Goal: Task Accomplishment & Management: Complete application form

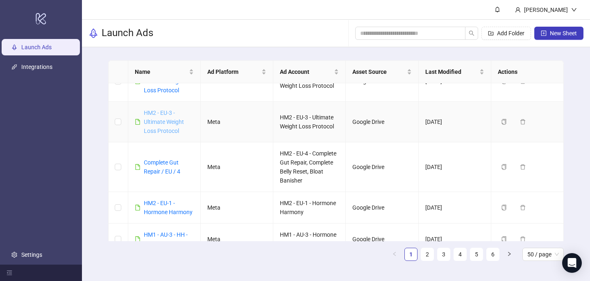
scroll to position [53, 0]
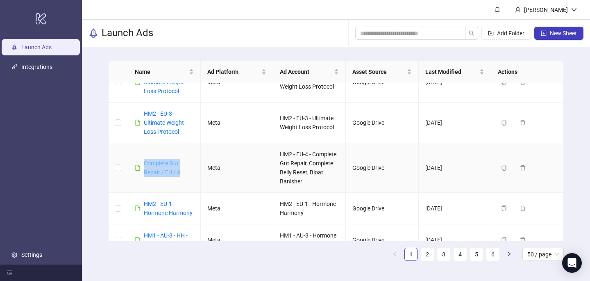
drag, startPoint x: 187, startPoint y: 171, endPoint x: 146, endPoint y: 163, distance: 42.1
click at [145, 163] on div "Complete Gut Repair / EU / 4" at bounding box center [169, 167] width 50 height 18
copy link "Complete Gut Repair / EU / 4"
click at [552, 28] on button "New Sheet" at bounding box center [558, 33] width 49 height 13
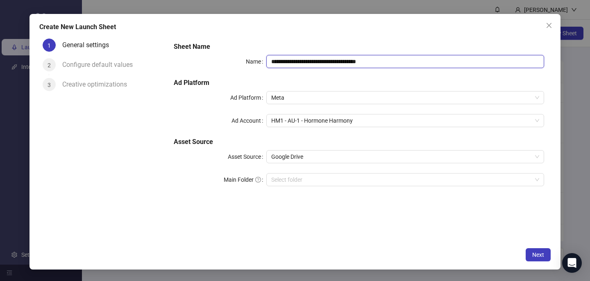
click at [303, 61] on input "**********" at bounding box center [405, 61] width 278 height 13
paste input "text"
type input "**********"
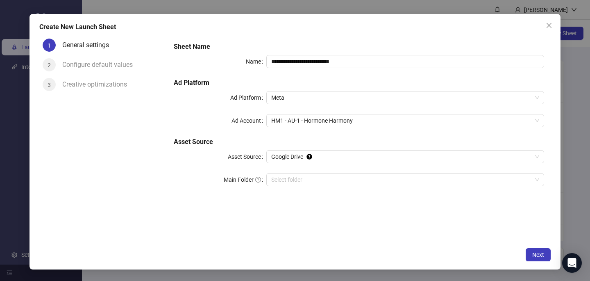
click at [305, 34] on div "**********" at bounding box center [294, 141] width 531 height 255
click at [305, 123] on span "HM1 - AU-1 - Hormone Harmony" at bounding box center [405, 120] width 268 height 12
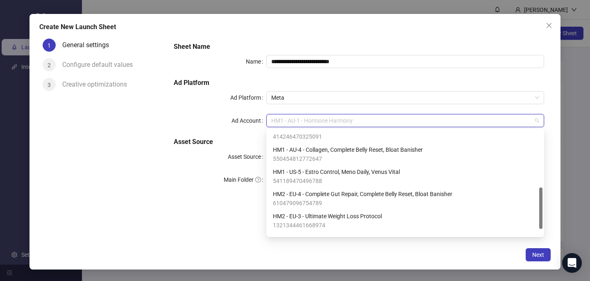
scroll to position [146, 0]
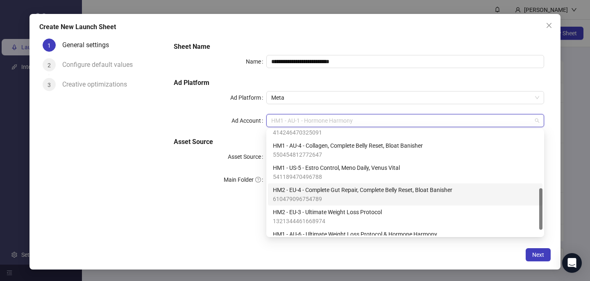
click at [311, 193] on span "HM2 - EU-4 - Complete Gut Repair, Complete Belly Reset, Bloat Banisher" at bounding box center [362, 189] width 179 height 9
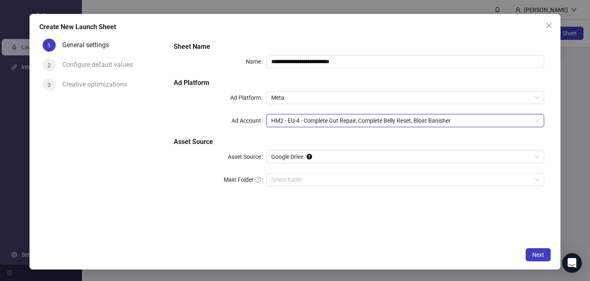
click at [348, 235] on div "**********" at bounding box center [358, 139] width 383 height 208
click at [545, 251] on button "Next" at bounding box center [537, 254] width 25 height 13
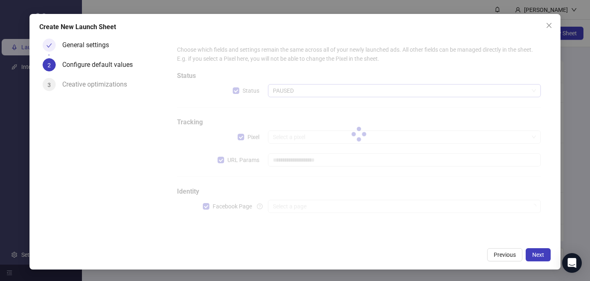
type input "**********"
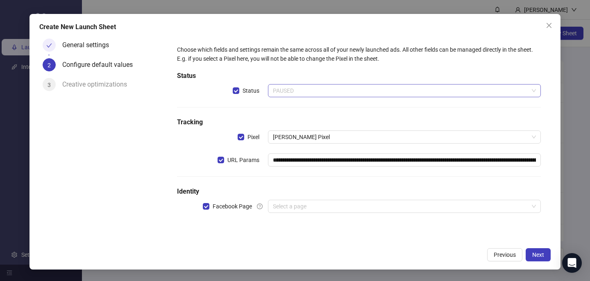
click at [318, 86] on span "PAUSED" at bounding box center [404, 90] width 263 height 12
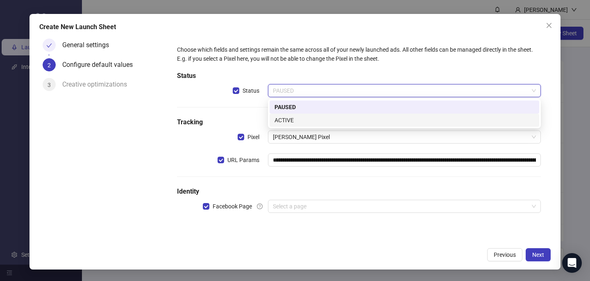
click at [310, 122] on div "ACTIVE" at bounding box center [404, 119] width 260 height 9
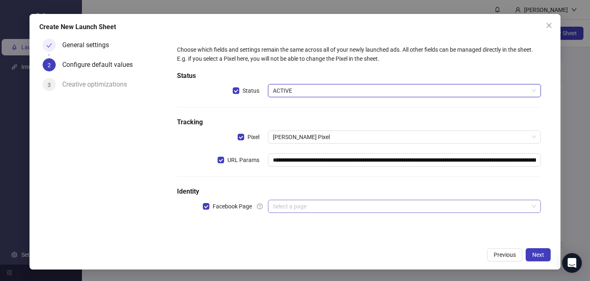
click at [304, 206] on input "search" at bounding box center [401, 206] width 256 height 12
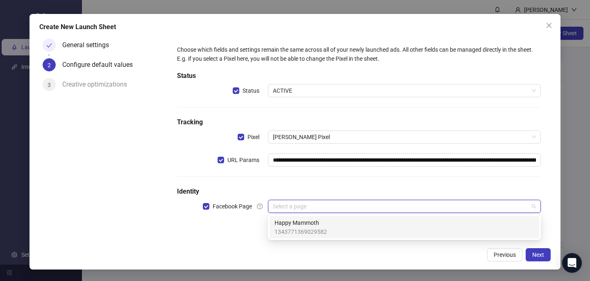
click at [302, 225] on span "Happy Mammoth" at bounding box center [300, 222] width 52 height 9
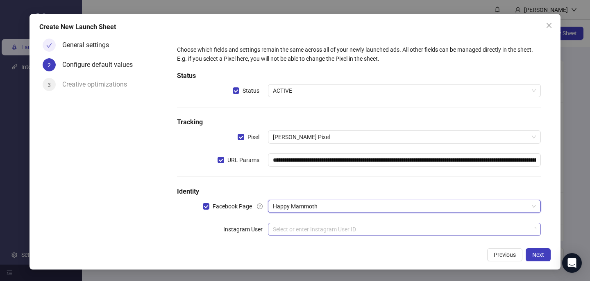
click at [302, 226] on input "search" at bounding box center [401, 229] width 256 height 12
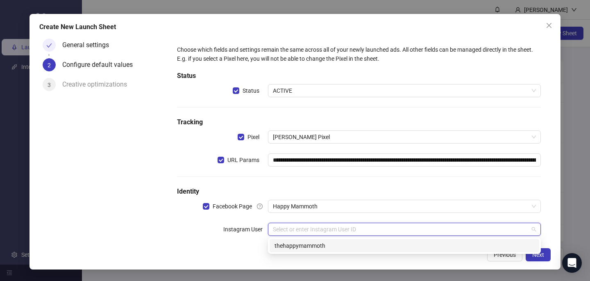
click at [301, 242] on div "thehappymammoth" at bounding box center [404, 245] width 260 height 9
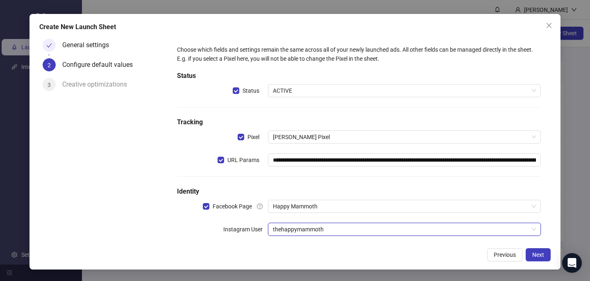
click at [356, 249] on div "Previous Next" at bounding box center [294, 254] width 511 height 13
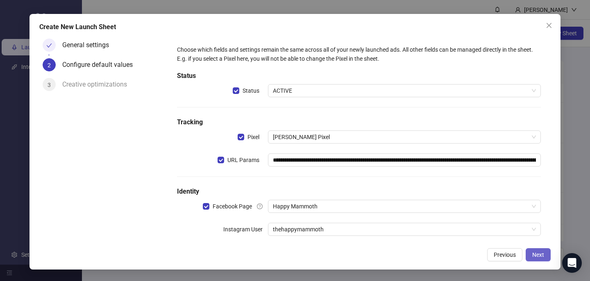
click at [545, 251] on button "Next" at bounding box center [537, 254] width 25 height 13
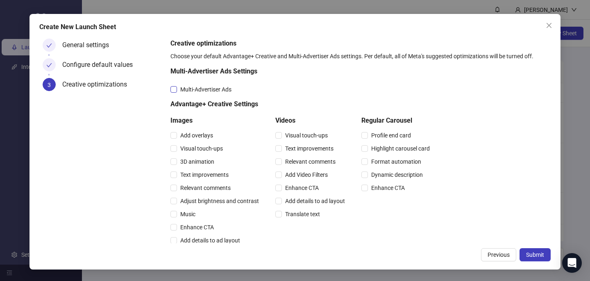
click at [191, 90] on span "Multi-Advertiser Ads" at bounding box center [206, 89] width 58 height 9
click at [188, 187] on span "Relevant comments" at bounding box center [205, 187] width 57 height 9
click at [309, 161] on span "Relevant comments" at bounding box center [310, 161] width 57 height 9
click at [527, 254] on span "Submit" at bounding box center [535, 254] width 18 height 7
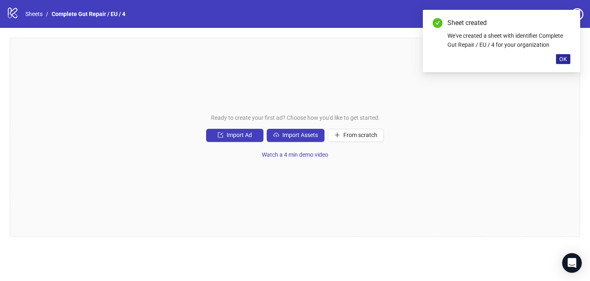
click at [564, 59] on span "OK" at bounding box center [563, 59] width 8 height 7
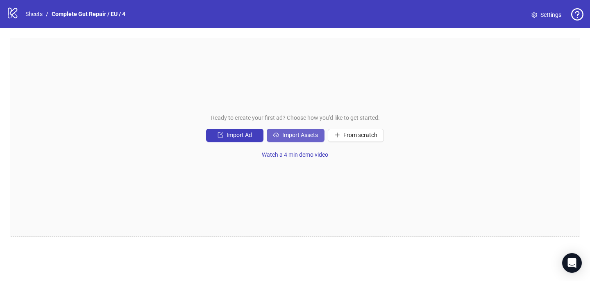
click at [293, 131] on span "Import Assets" at bounding box center [300, 134] width 36 height 7
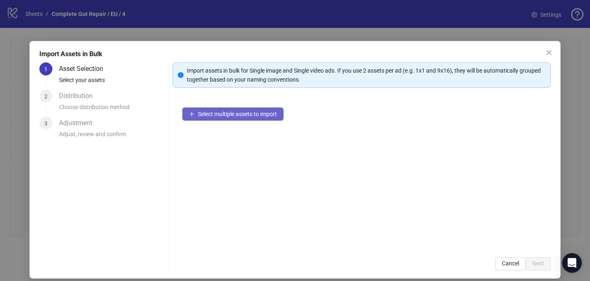
click at [252, 118] on button "Select multiple assets to import" at bounding box center [232, 113] width 101 height 13
